Goal: Transaction & Acquisition: Purchase product/service

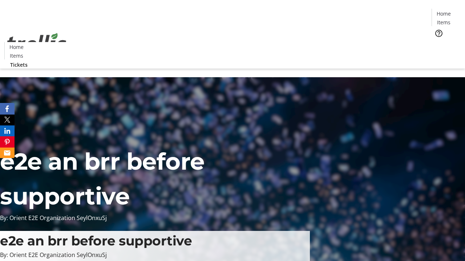
click at [437, 42] on span "Tickets" at bounding box center [445, 46] width 17 height 8
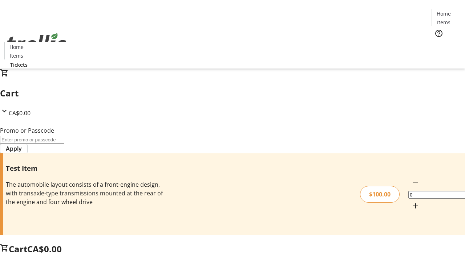
click at [411, 202] on mat-icon "Increment by one" at bounding box center [415, 206] width 9 height 9
type input "1"
type input "FLAT"
